Goal: Information Seeking & Learning: Learn about a topic

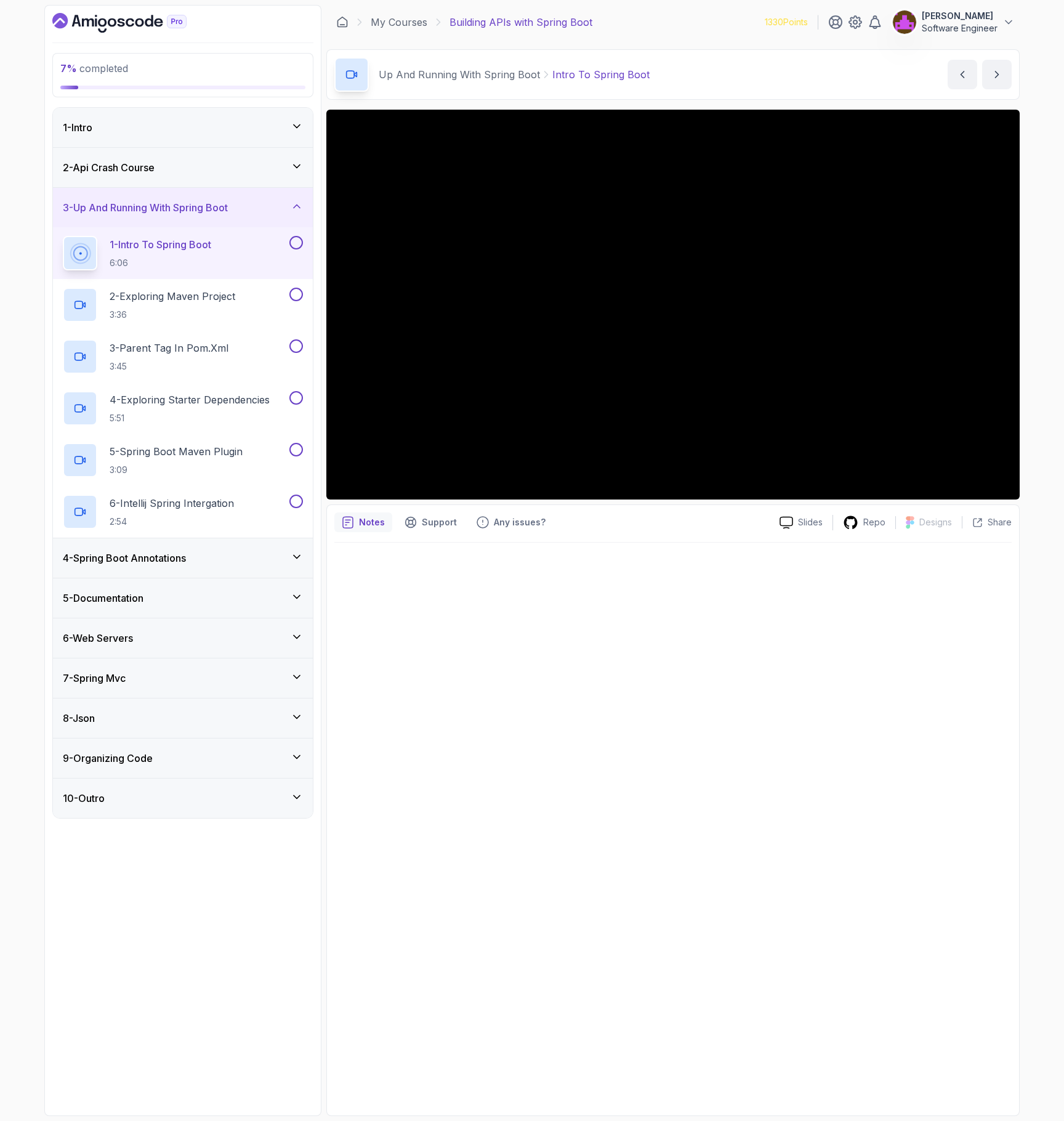
click at [803, 815] on div at bounding box center [672, 825] width 677 height 565
click at [614, 745] on div at bounding box center [672, 825] width 677 height 565
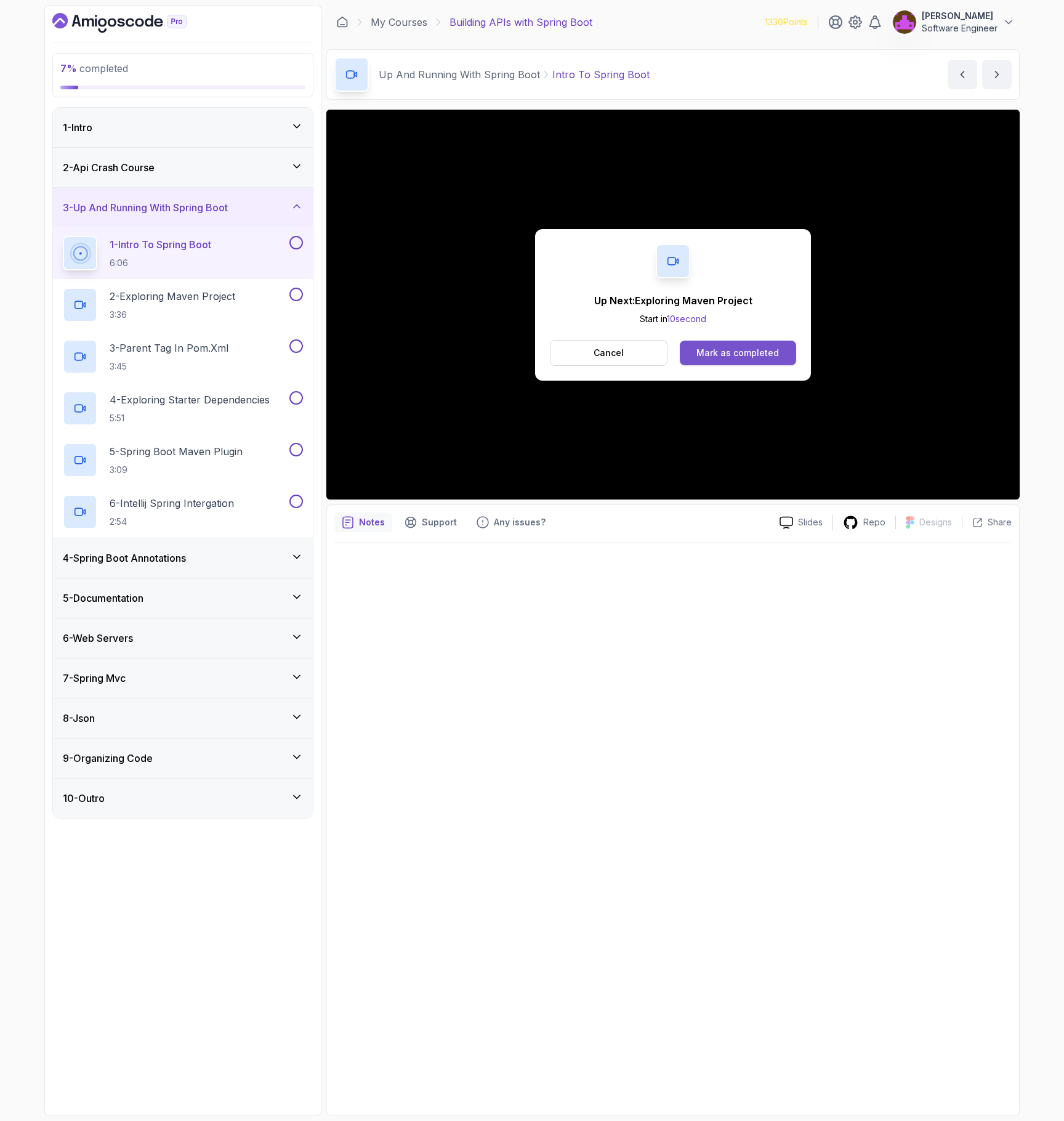
click at [761, 358] on div "Mark as completed" at bounding box center [737, 352] width 82 height 12
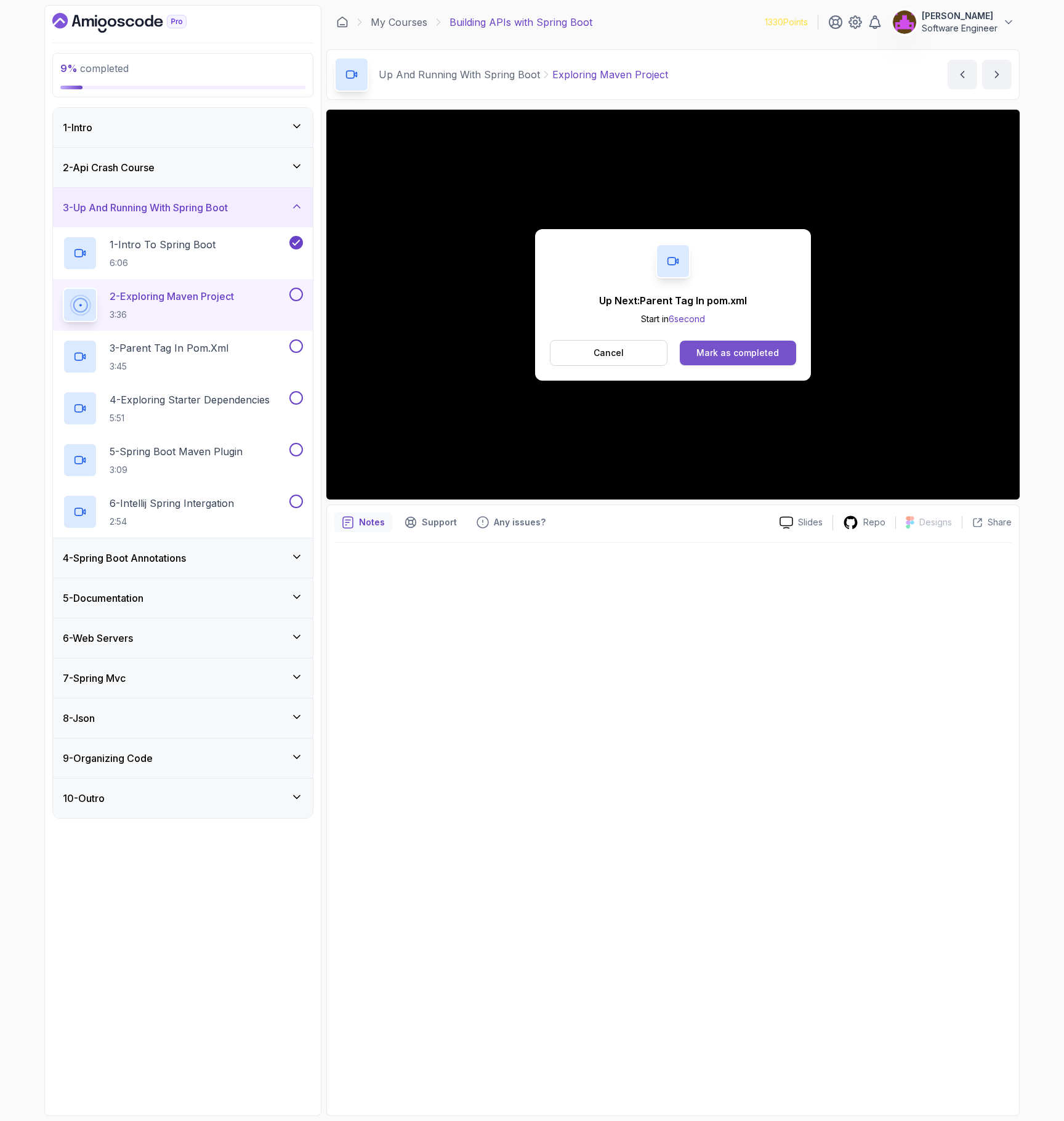
click at [772, 351] on div "Mark as completed" at bounding box center [737, 352] width 82 height 12
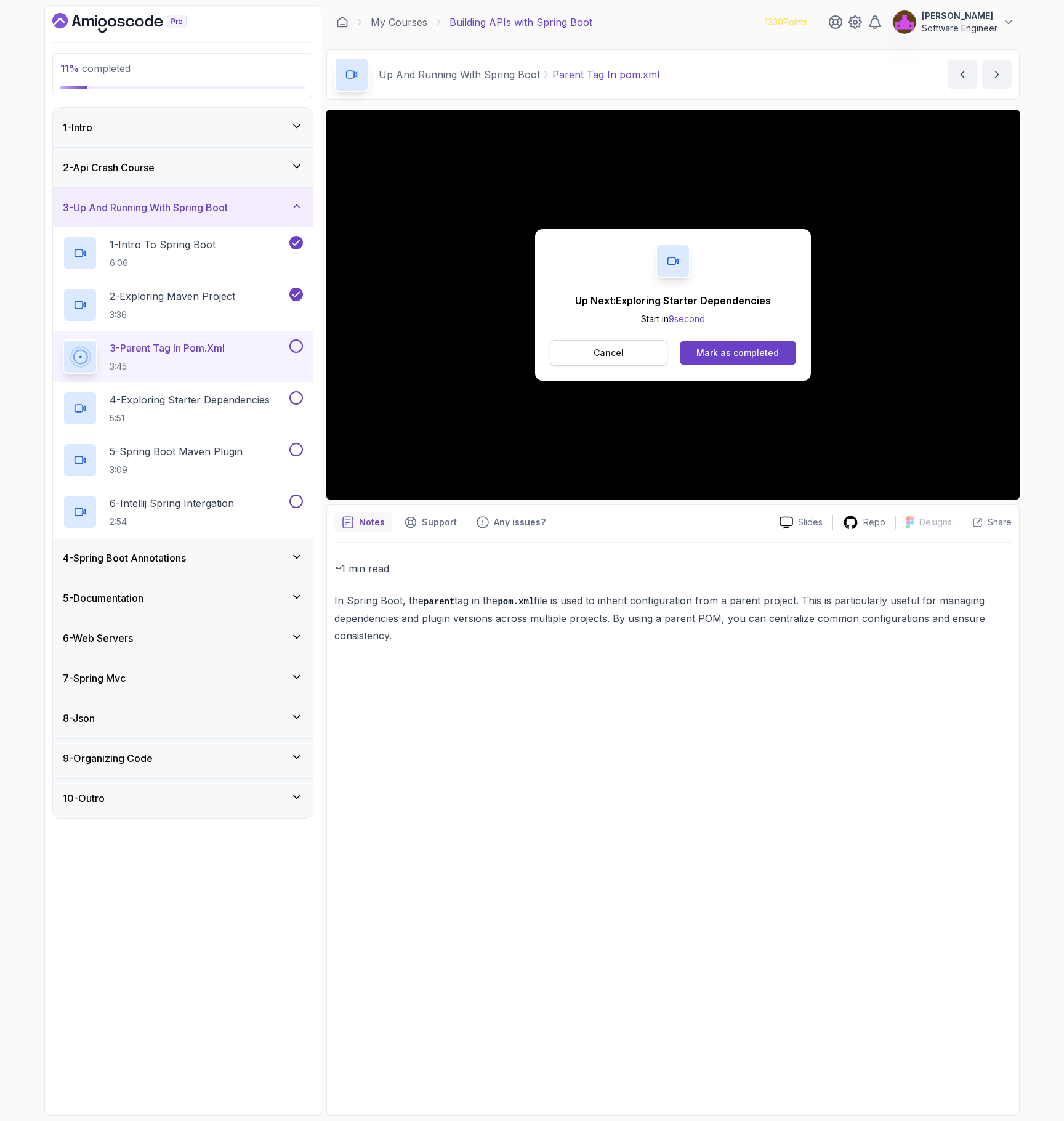
click at [608, 349] on p "Cancel" at bounding box center [608, 352] width 30 height 12
